Goal: Task Accomplishment & Management: Use online tool/utility

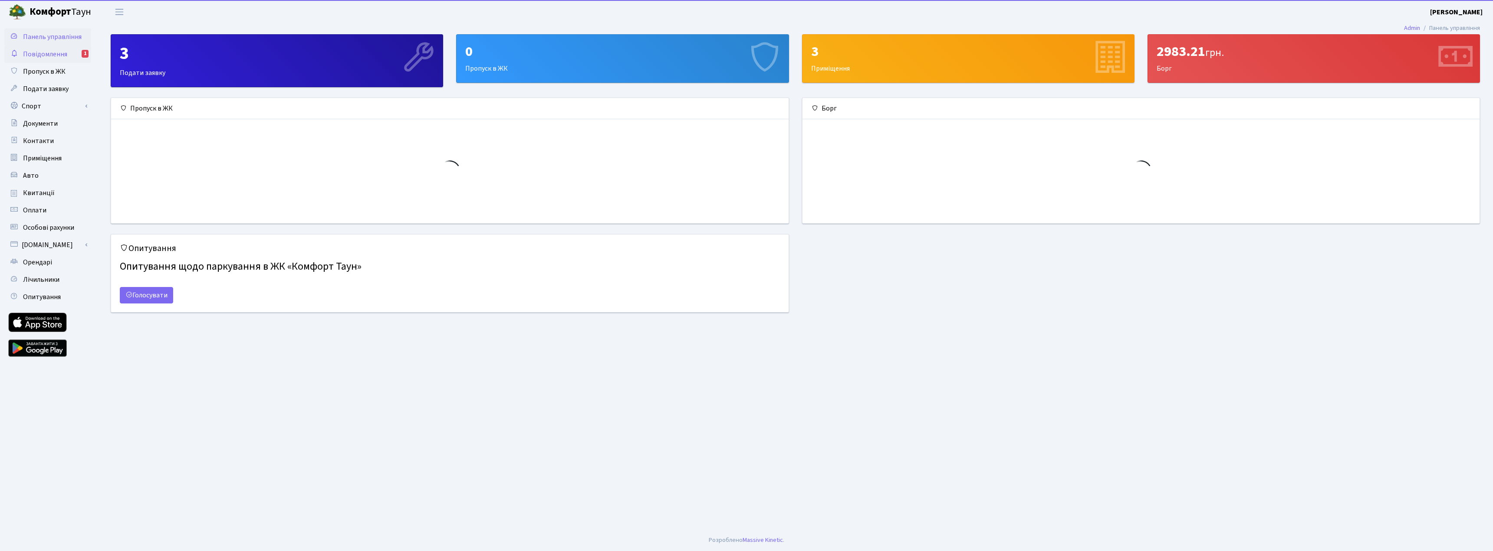
click at [62, 56] on span "Повідомлення" at bounding box center [45, 54] width 44 height 10
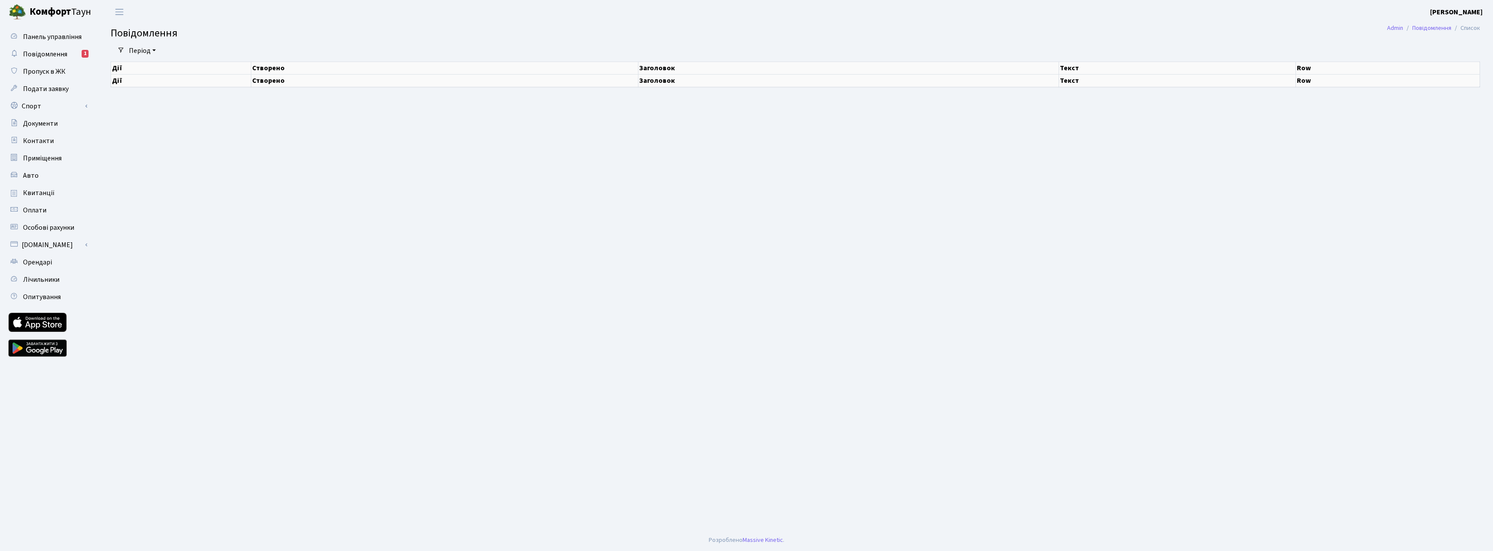
select select "25"
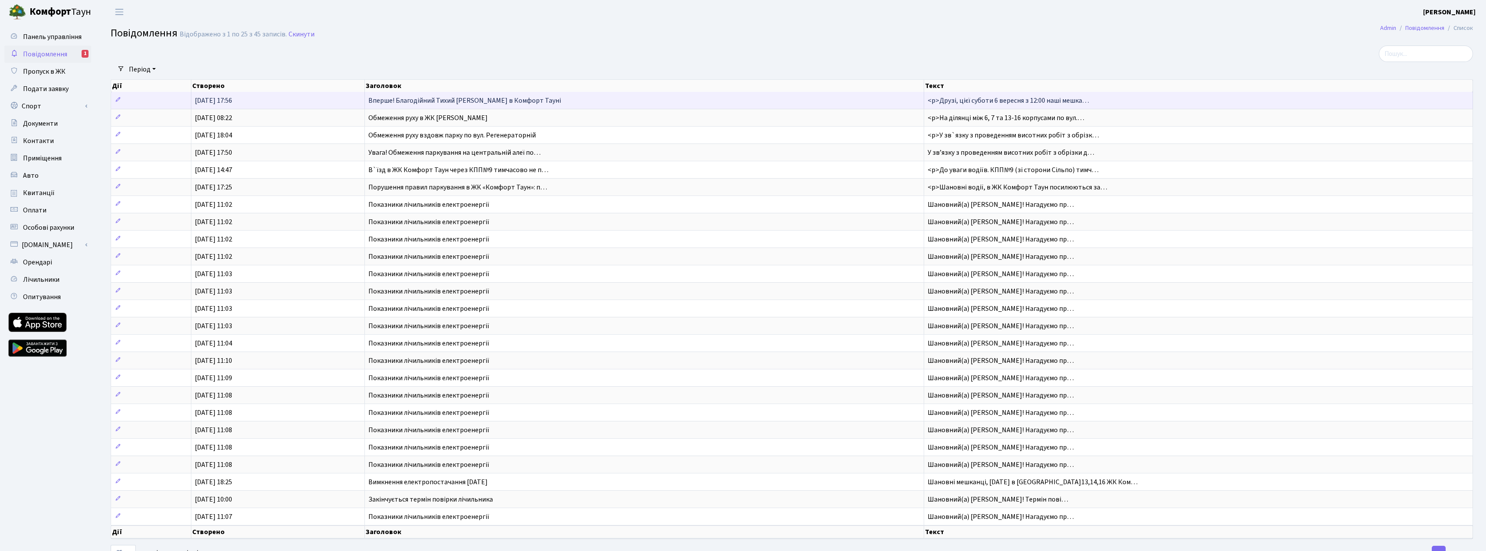
click at [409, 96] on span "Вперше! Благодійний Тихий Маркет в Комфорт Тауні" at bounding box center [464, 101] width 193 height 10
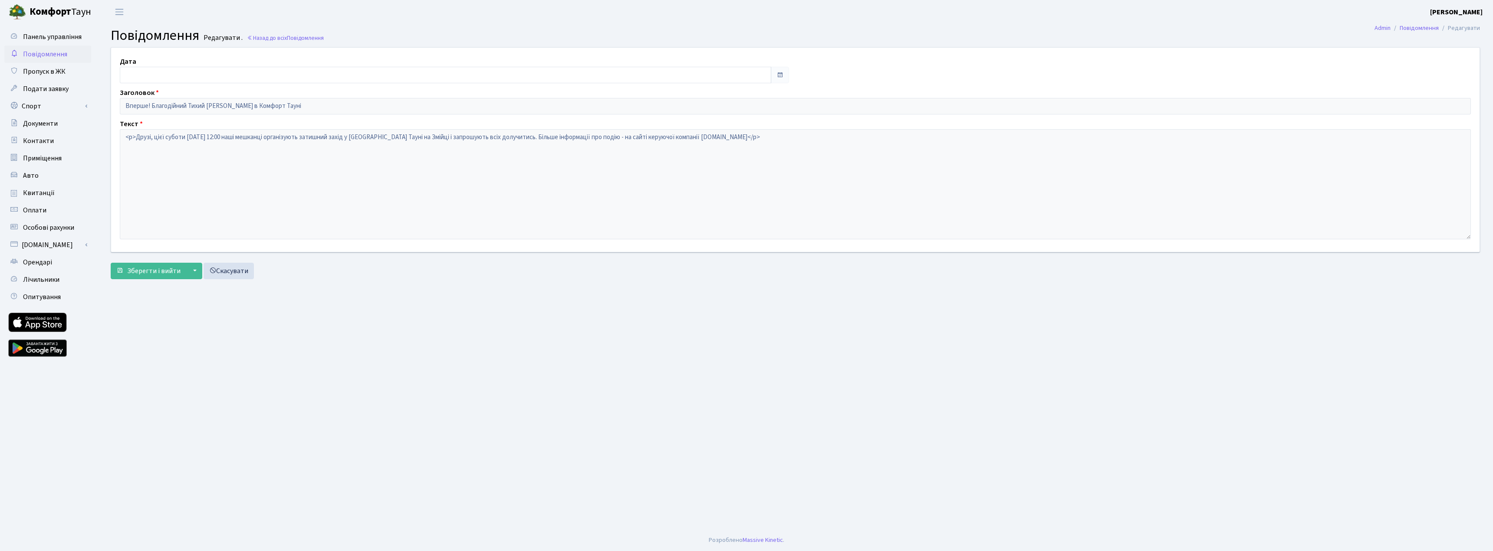
type input "03.09.2025"
click at [38, 279] on span "Лічильники" at bounding box center [41, 280] width 36 height 10
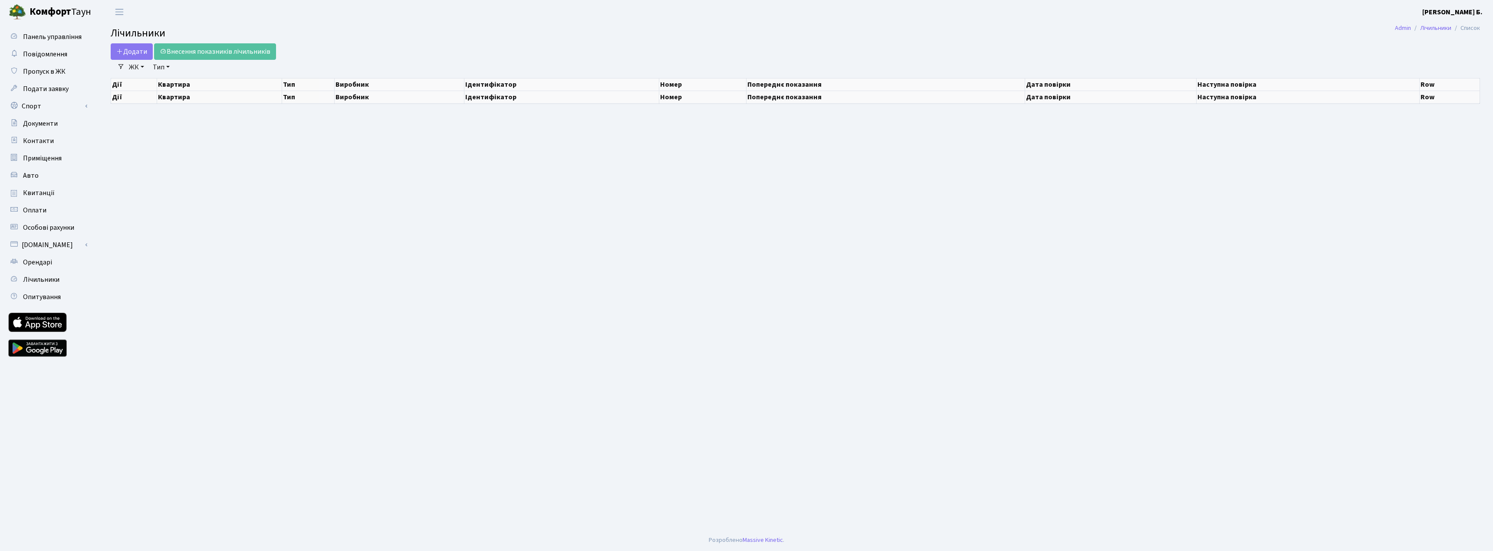
select select "25"
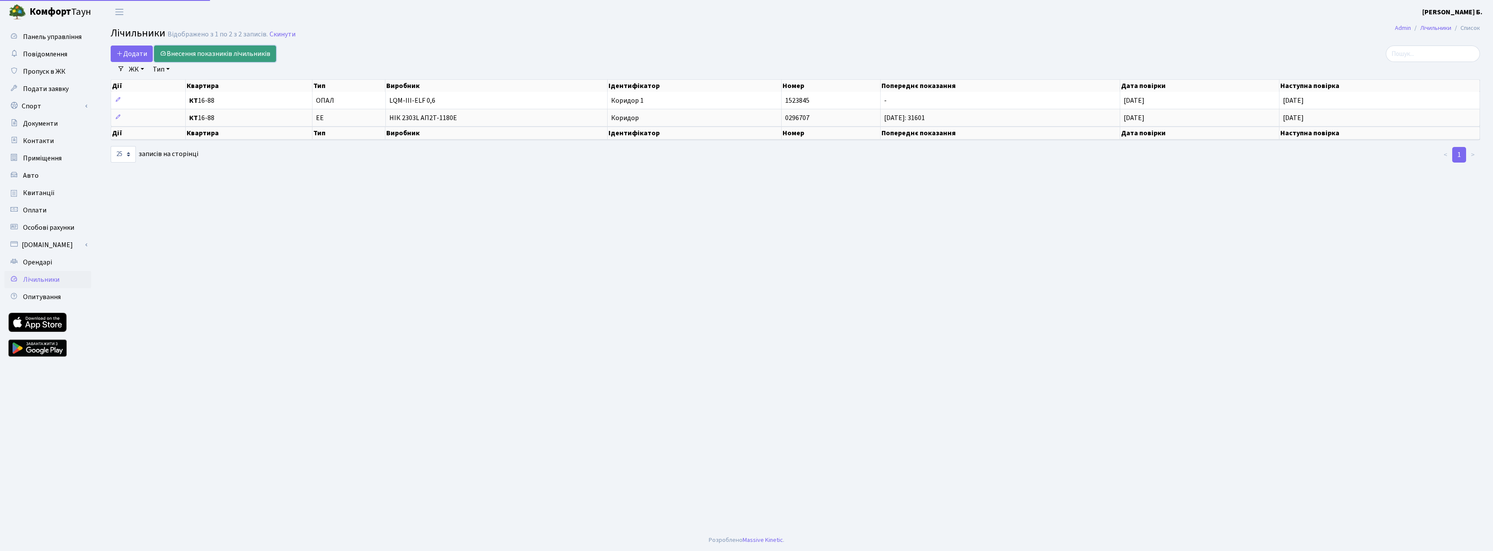
click at [207, 51] on link "Внесення показників лічильників" at bounding box center [215, 54] width 122 height 16
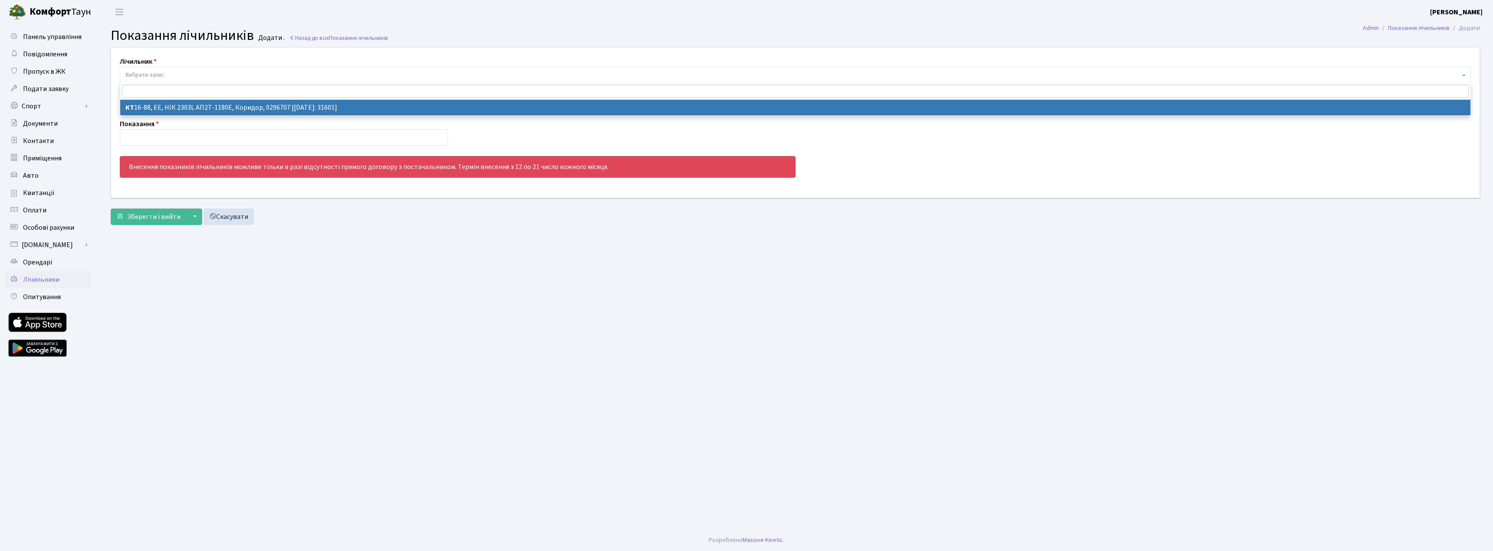
click at [170, 71] on span "Вибрати запис" at bounding box center [792, 75] width 1334 height 9
select select "11611"
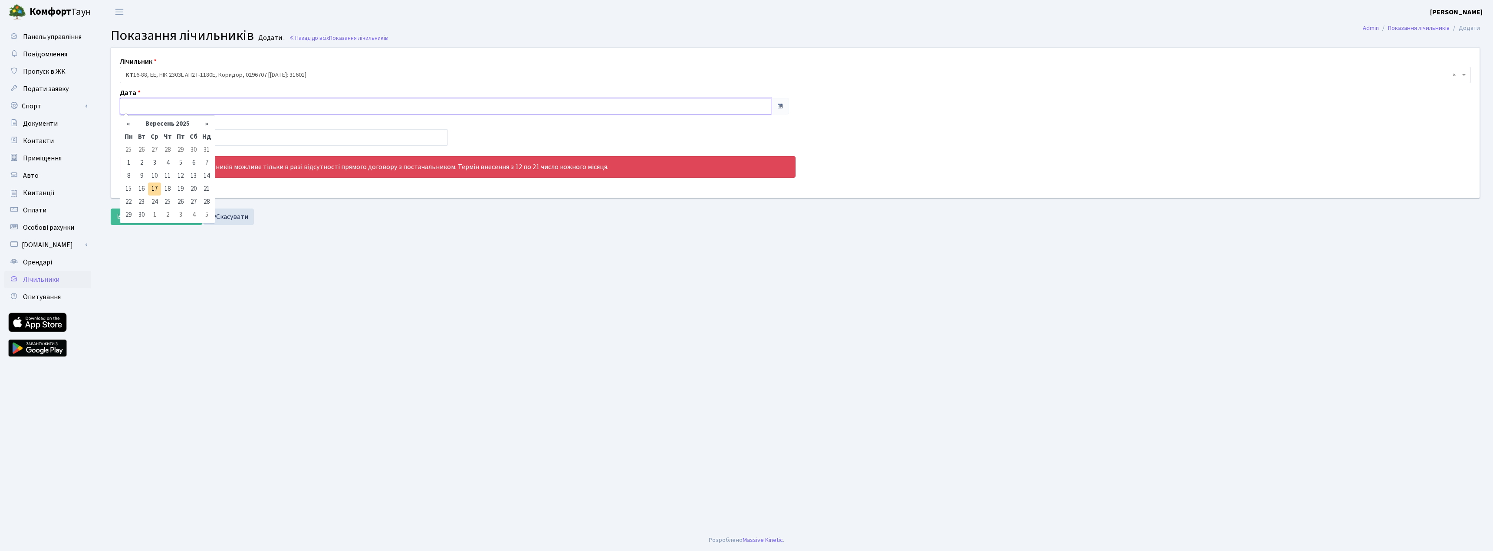
click at [166, 102] on input "text" at bounding box center [445, 106] width 651 height 16
click at [153, 189] on td "17" at bounding box center [154, 189] width 13 height 13
type input "17.09.2025"
click at [187, 137] on input "number" at bounding box center [284, 137] width 328 height 16
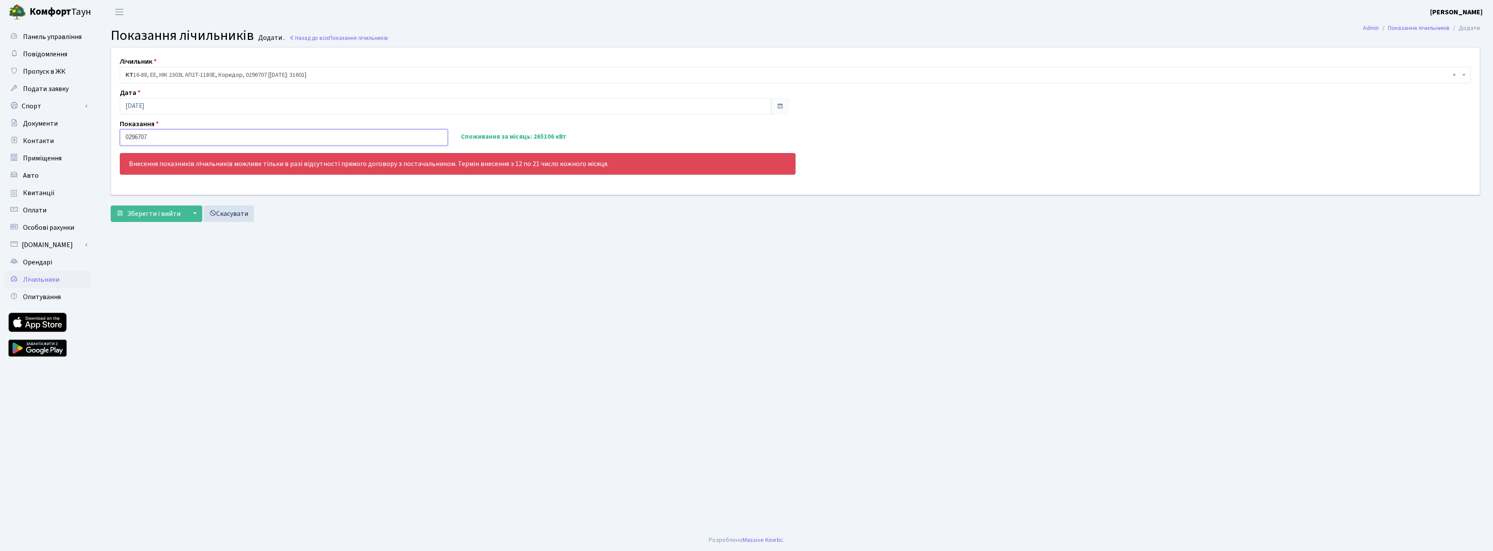
drag, startPoint x: 162, startPoint y: 135, endPoint x: 123, endPoint y: 136, distance: 39.1
click at [123, 136] on input "0296707" at bounding box center [284, 137] width 328 height 16
type input "31601"
click at [374, 272] on main "Admin Показання лічильників Додати Показання лічильників Додати . Назад до всіх…" at bounding box center [795, 277] width 1395 height 506
click at [149, 212] on span "Зберегти і вийти" at bounding box center [153, 214] width 53 height 10
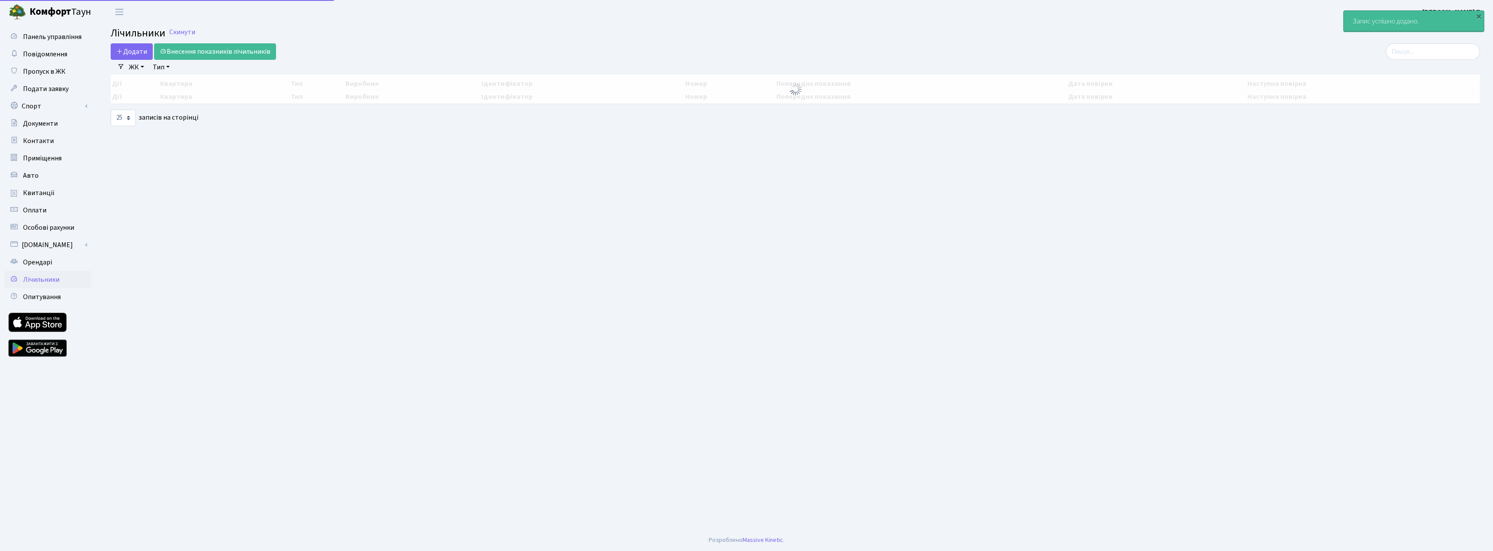
select select "25"
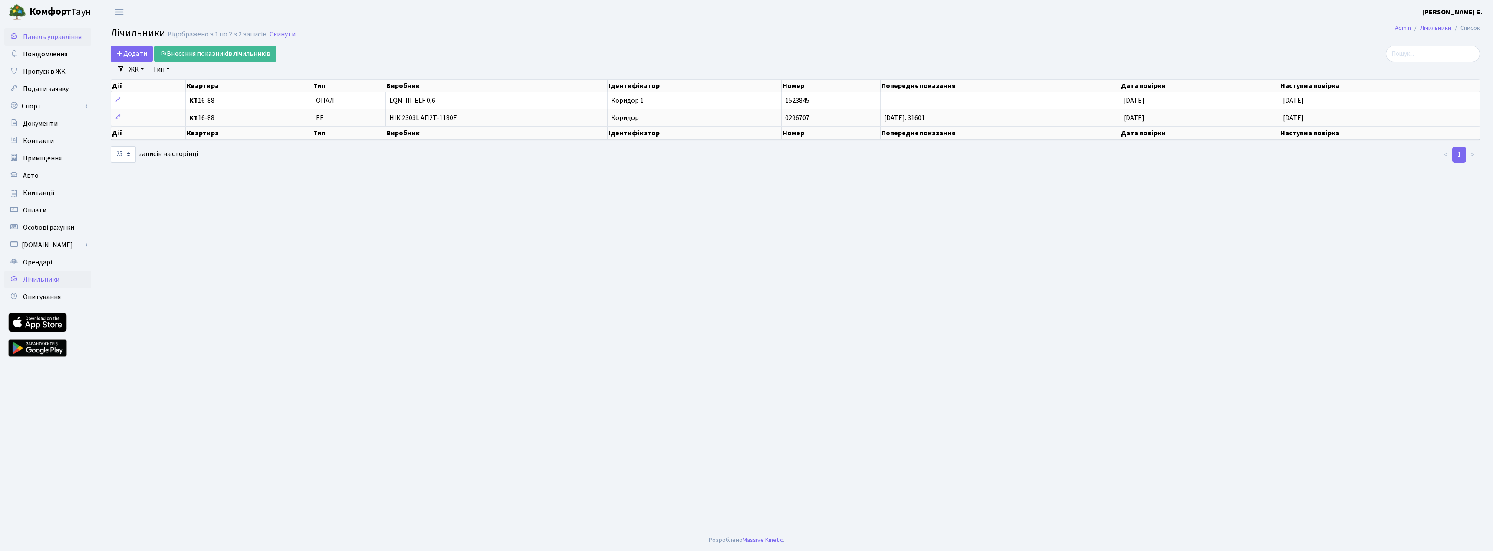
click at [34, 33] on span "Панель управління" at bounding box center [52, 37] width 59 height 10
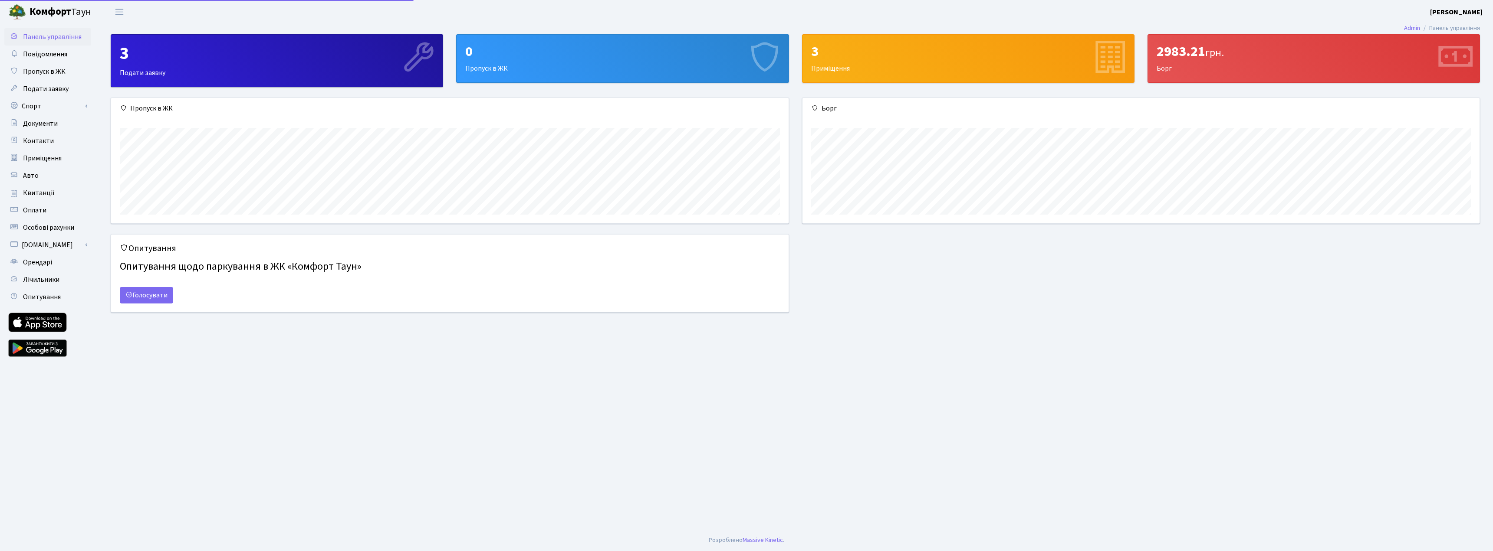
scroll to position [125, 677]
